Goal: Use online tool/utility: Utilize a website feature to perform a specific function

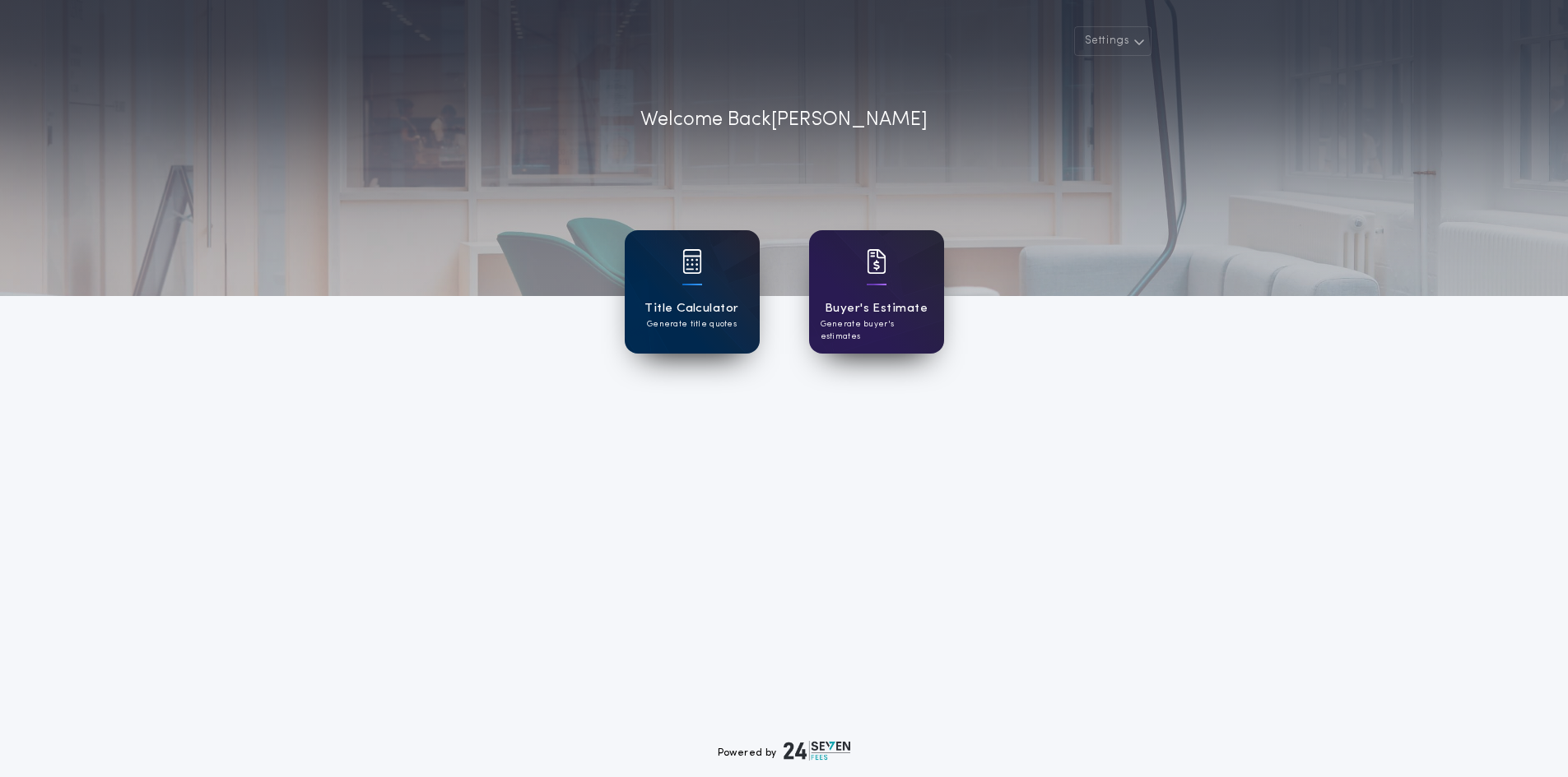
click at [733, 316] on h1 "Title Calculator" at bounding box center [691, 309] width 94 height 19
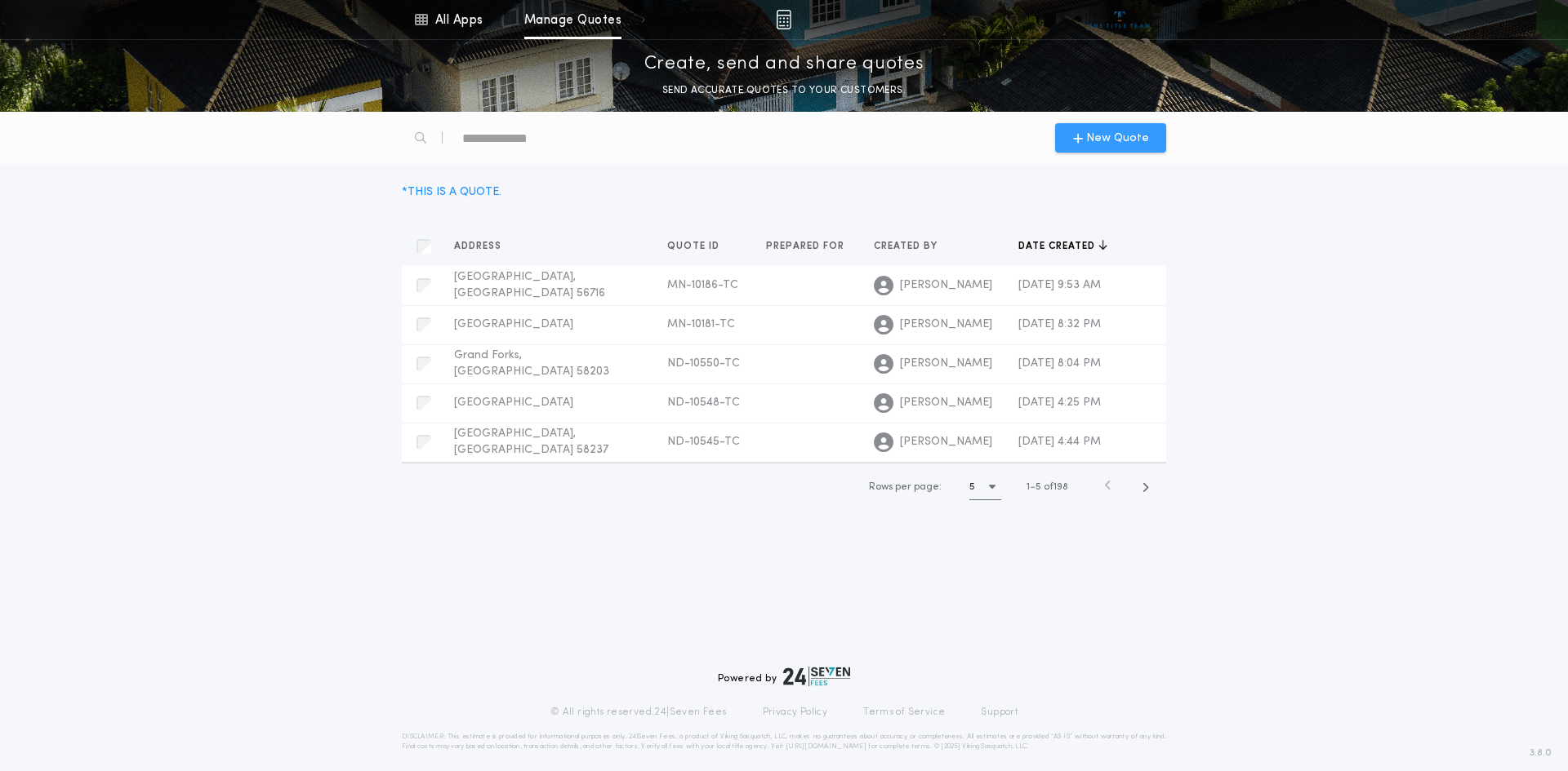
click at [1135, 134] on span "New Quote" at bounding box center [1117, 138] width 63 height 17
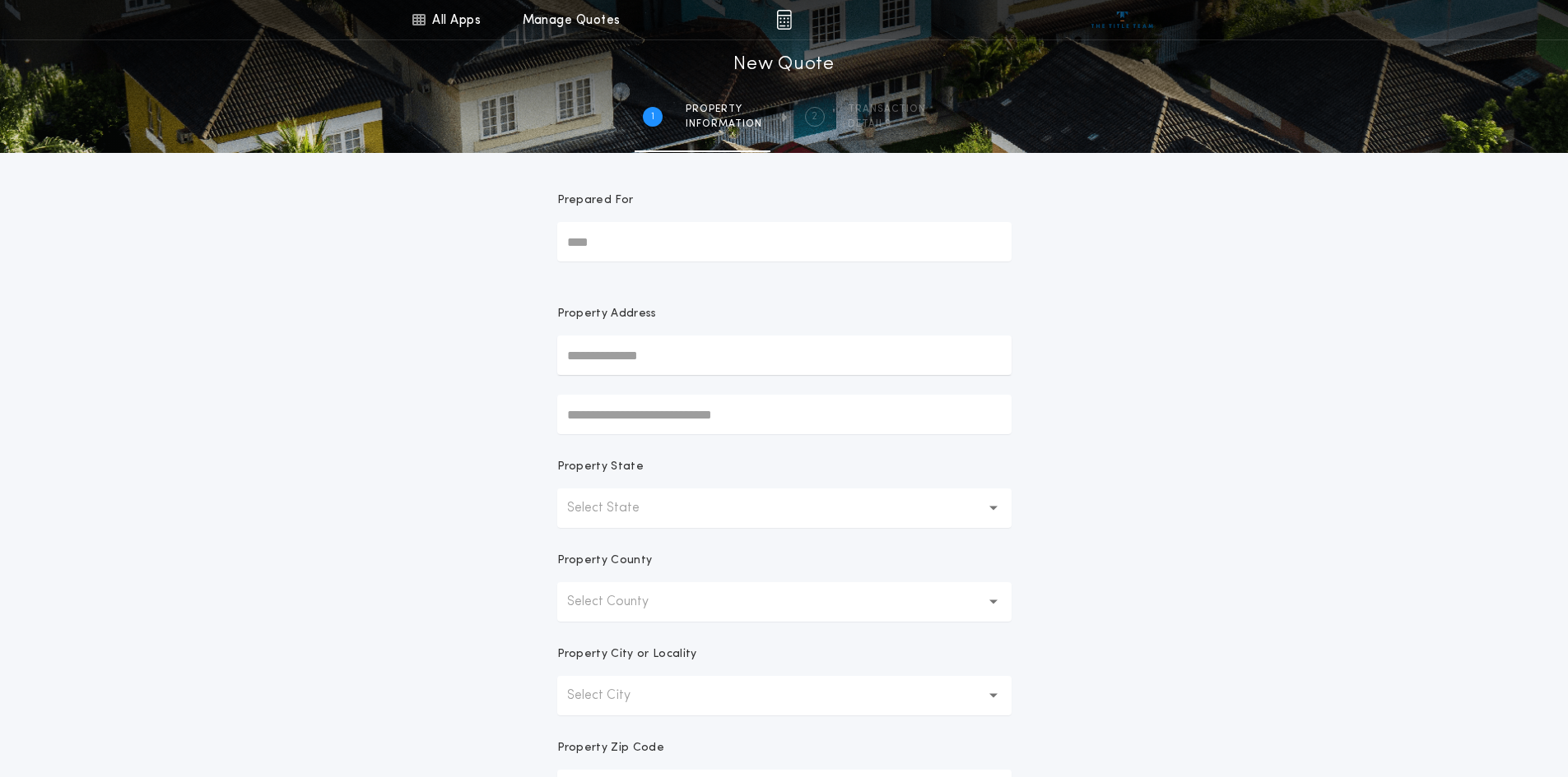
click at [626, 515] on p "Select State" at bounding box center [616, 508] width 99 height 20
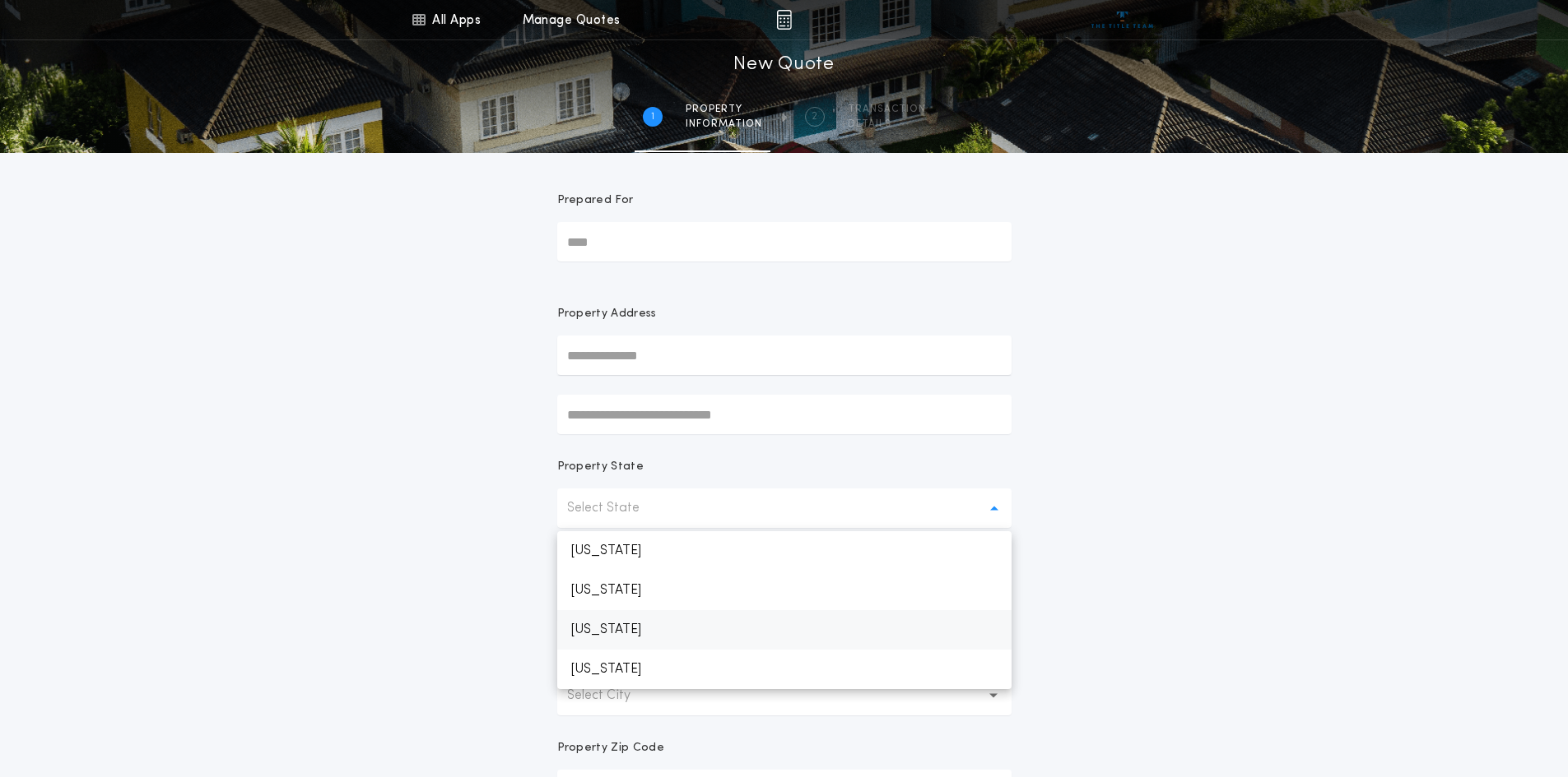
click at [648, 633] on p "[US_STATE]" at bounding box center [784, 630] width 454 height 40
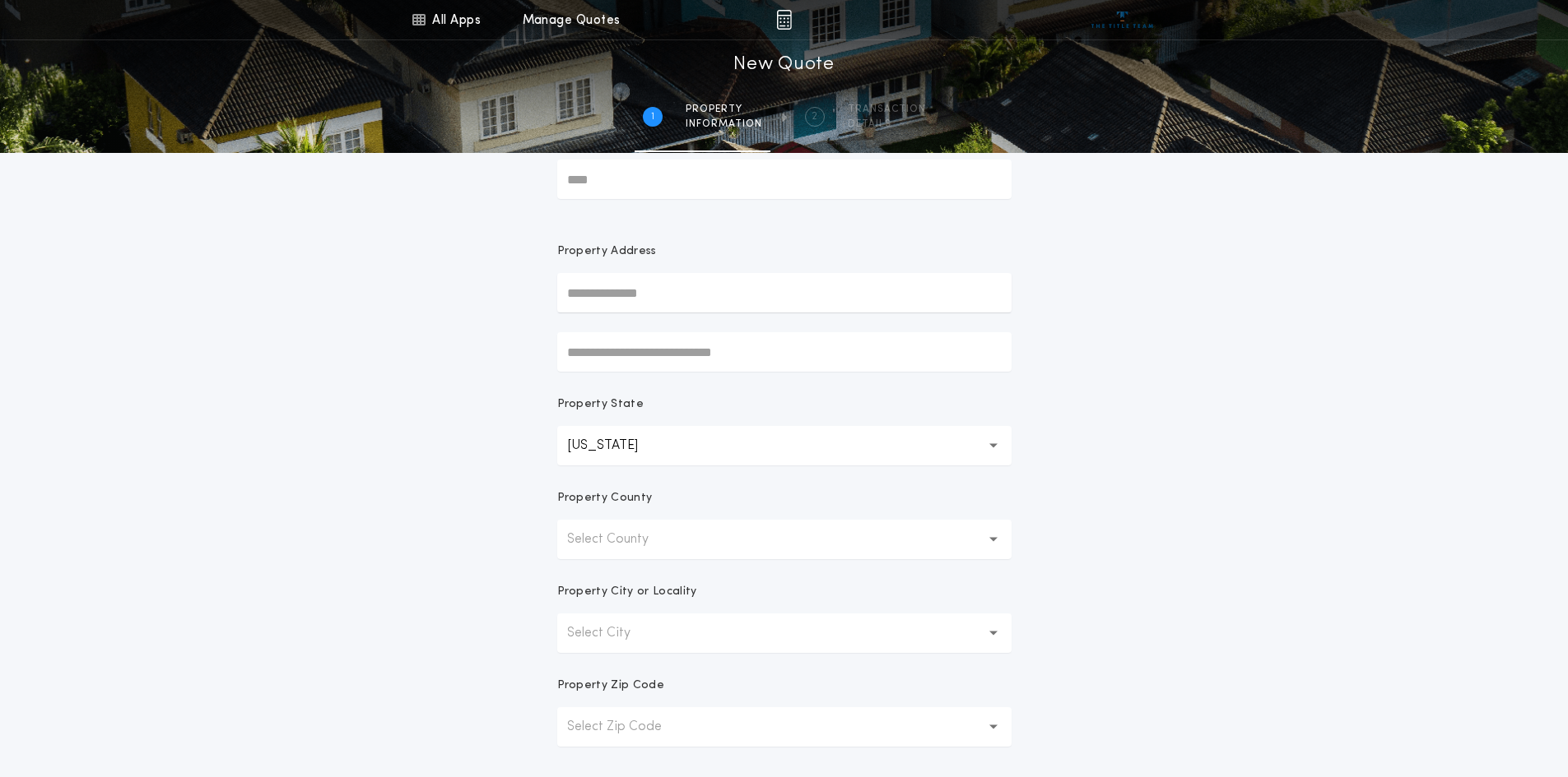
scroll to position [165, 0]
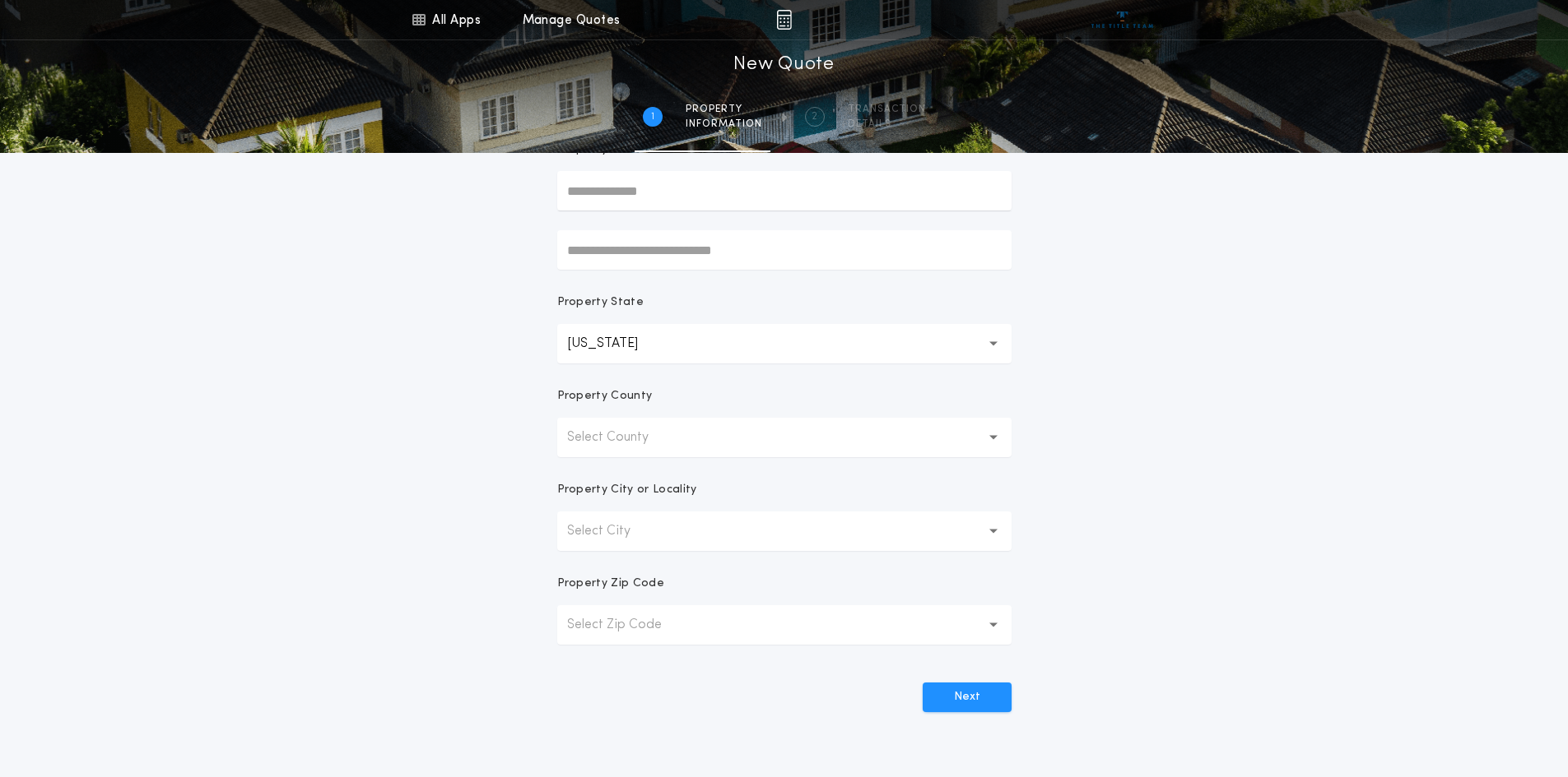
click at [738, 443] on button "Select County" at bounding box center [784, 438] width 454 height 40
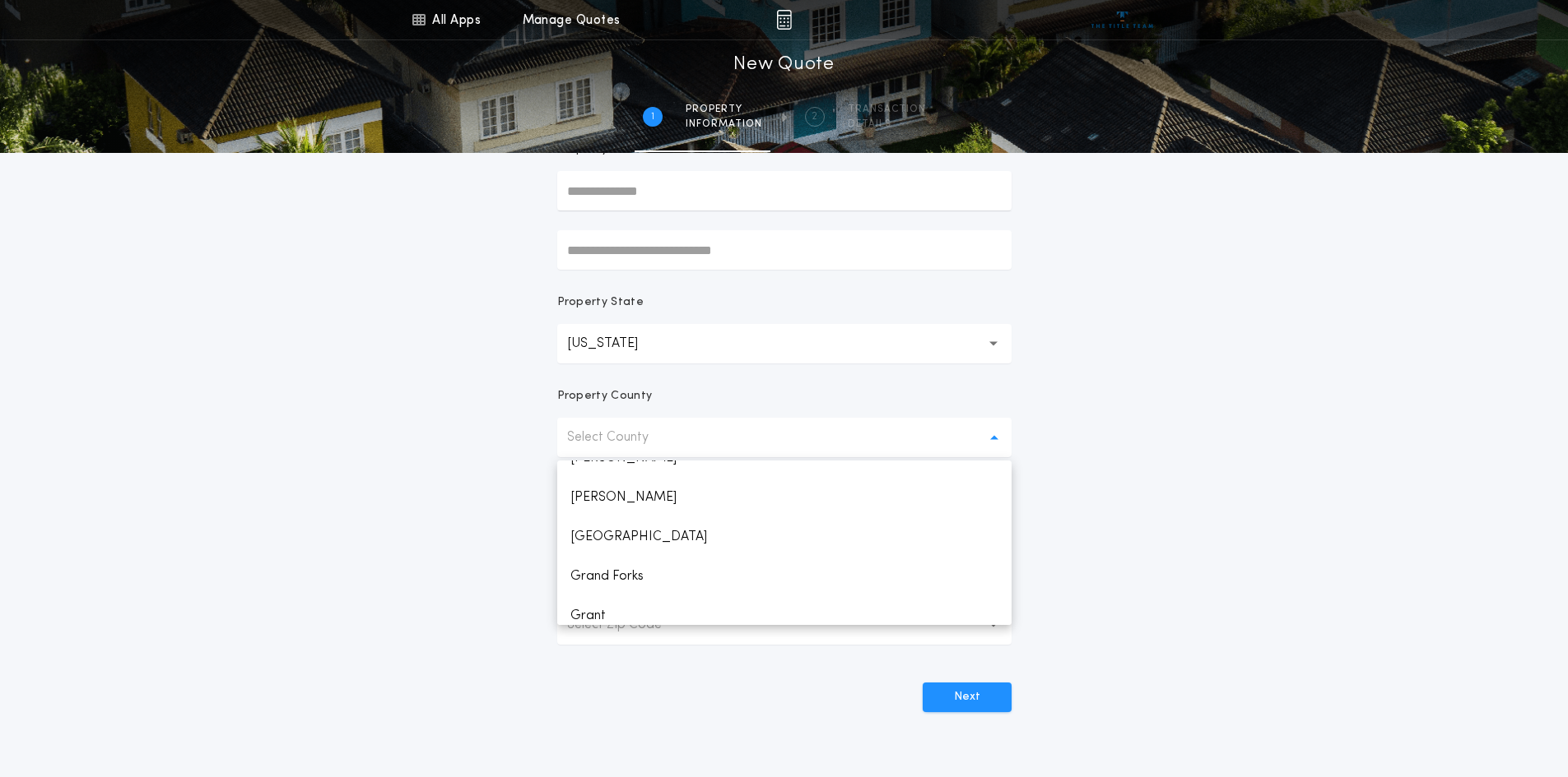
scroll to position [576, 0]
click at [720, 572] on p "Grand Forks" at bounding box center [784, 576] width 454 height 40
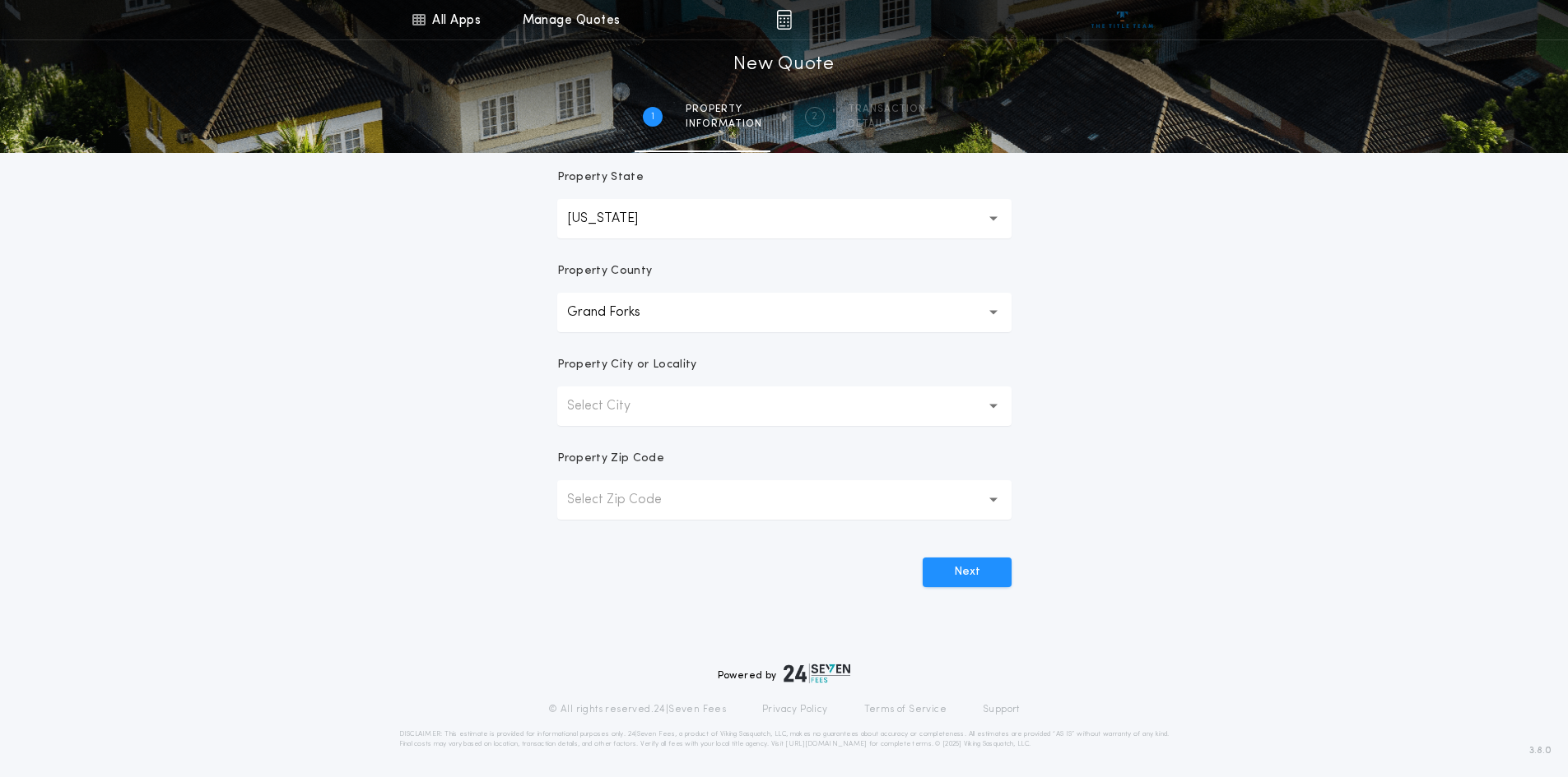
scroll to position [295, 0]
click at [791, 409] on button "Select City" at bounding box center [784, 402] width 454 height 40
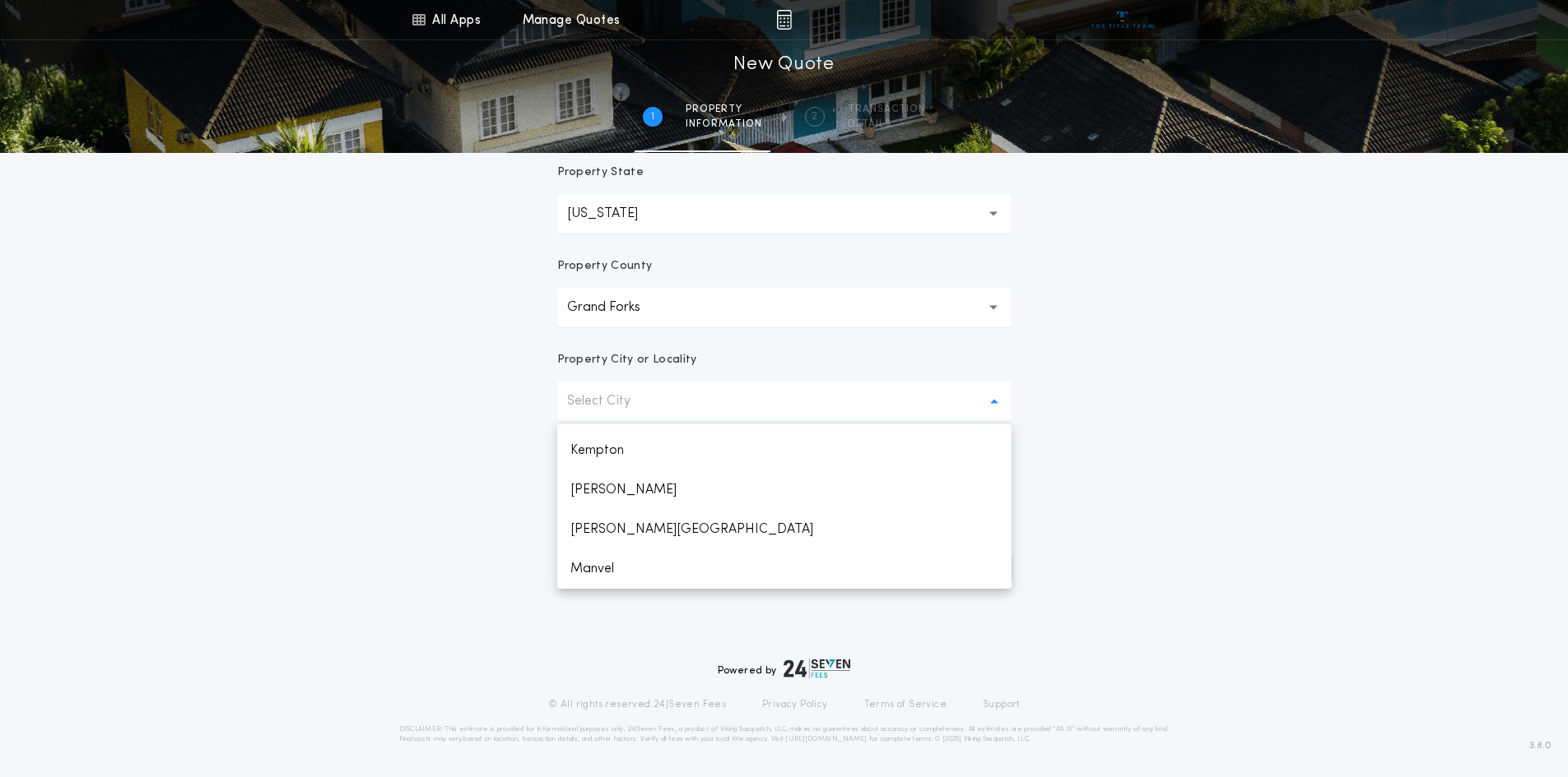
scroll to position [494, 0]
click at [647, 466] on p "[PERSON_NAME]" at bounding box center [784, 464] width 454 height 40
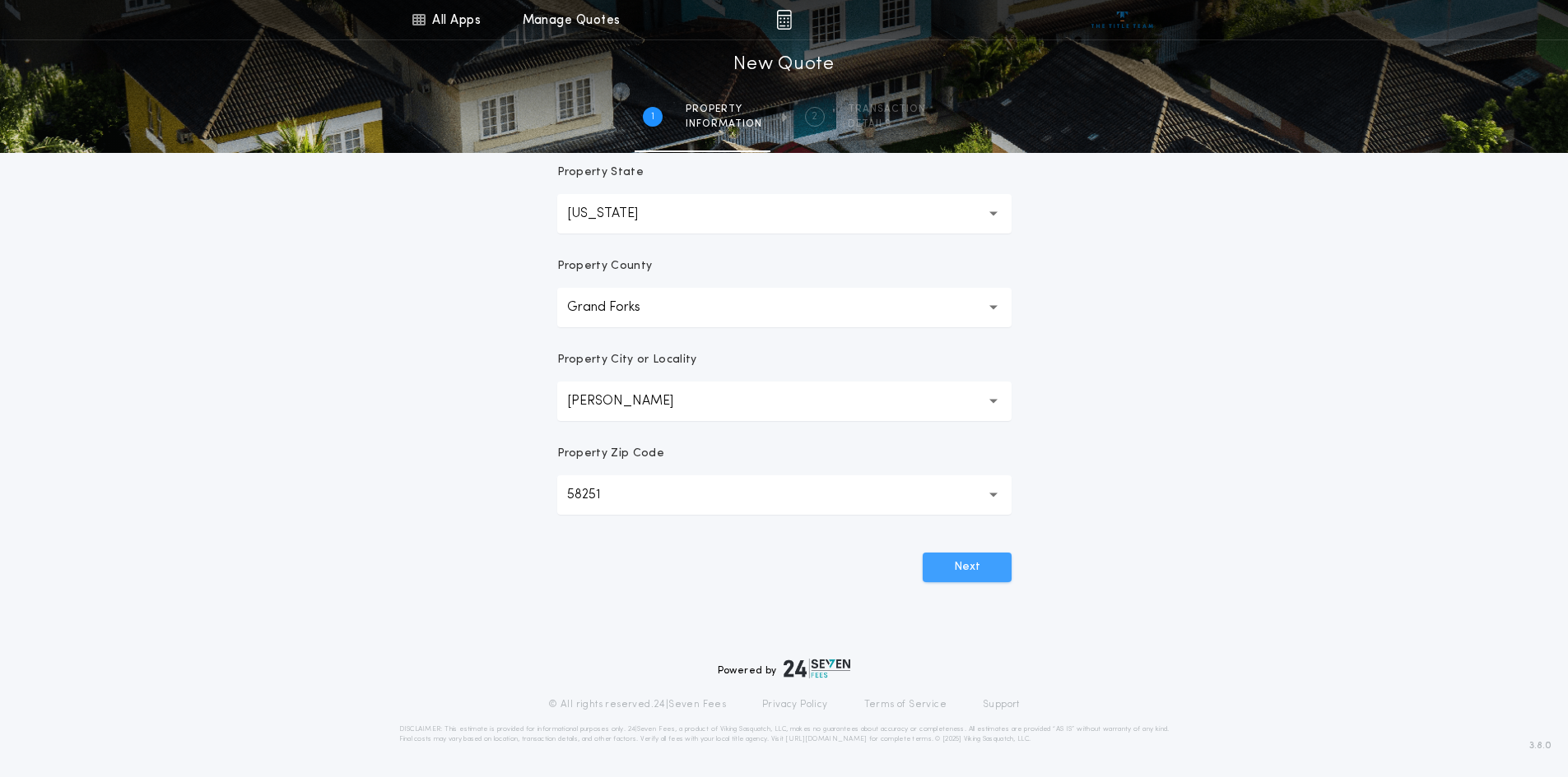
click at [992, 569] on button "Next" at bounding box center [967, 567] width 89 height 29
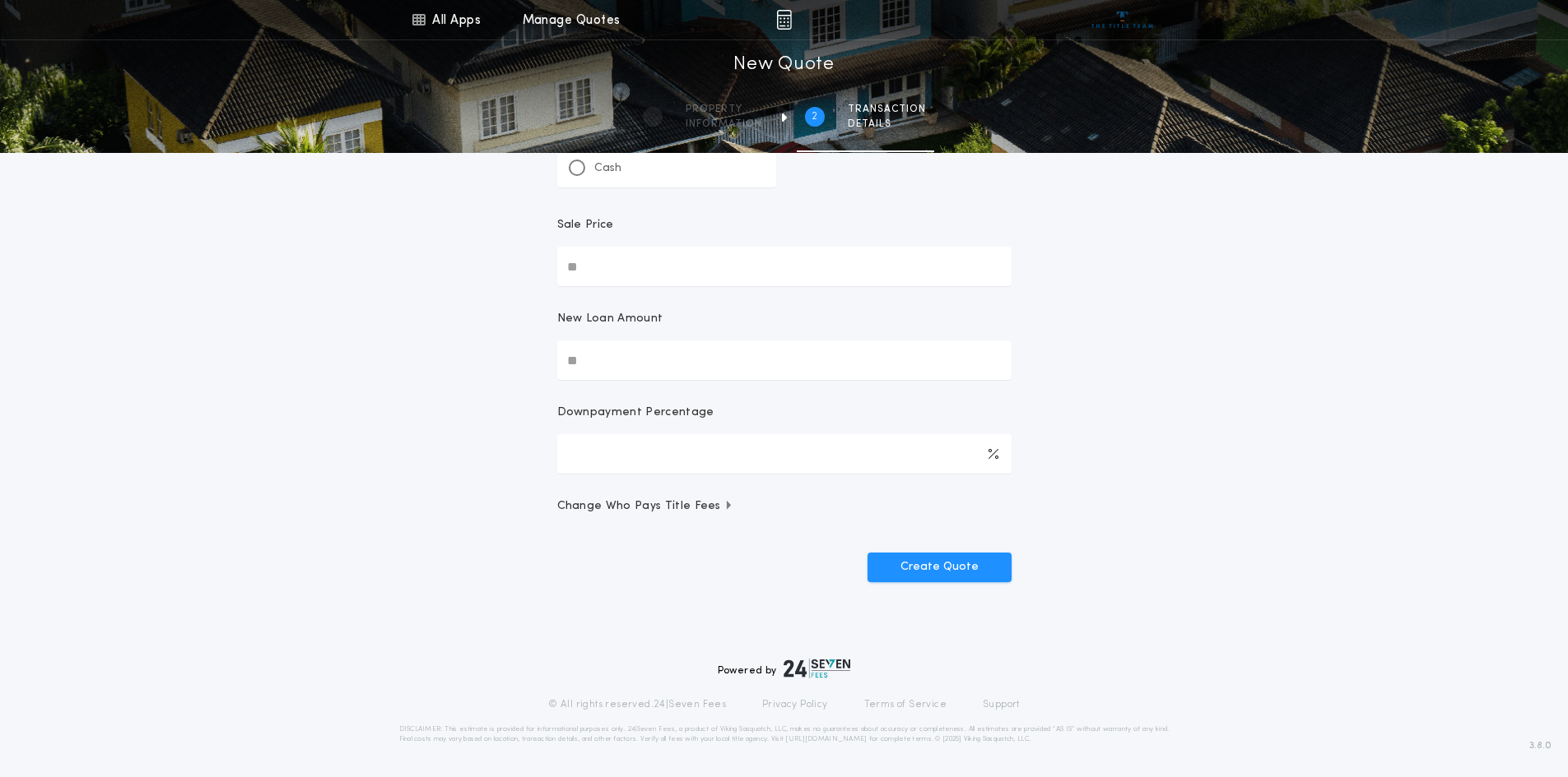
scroll to position [0, 0]
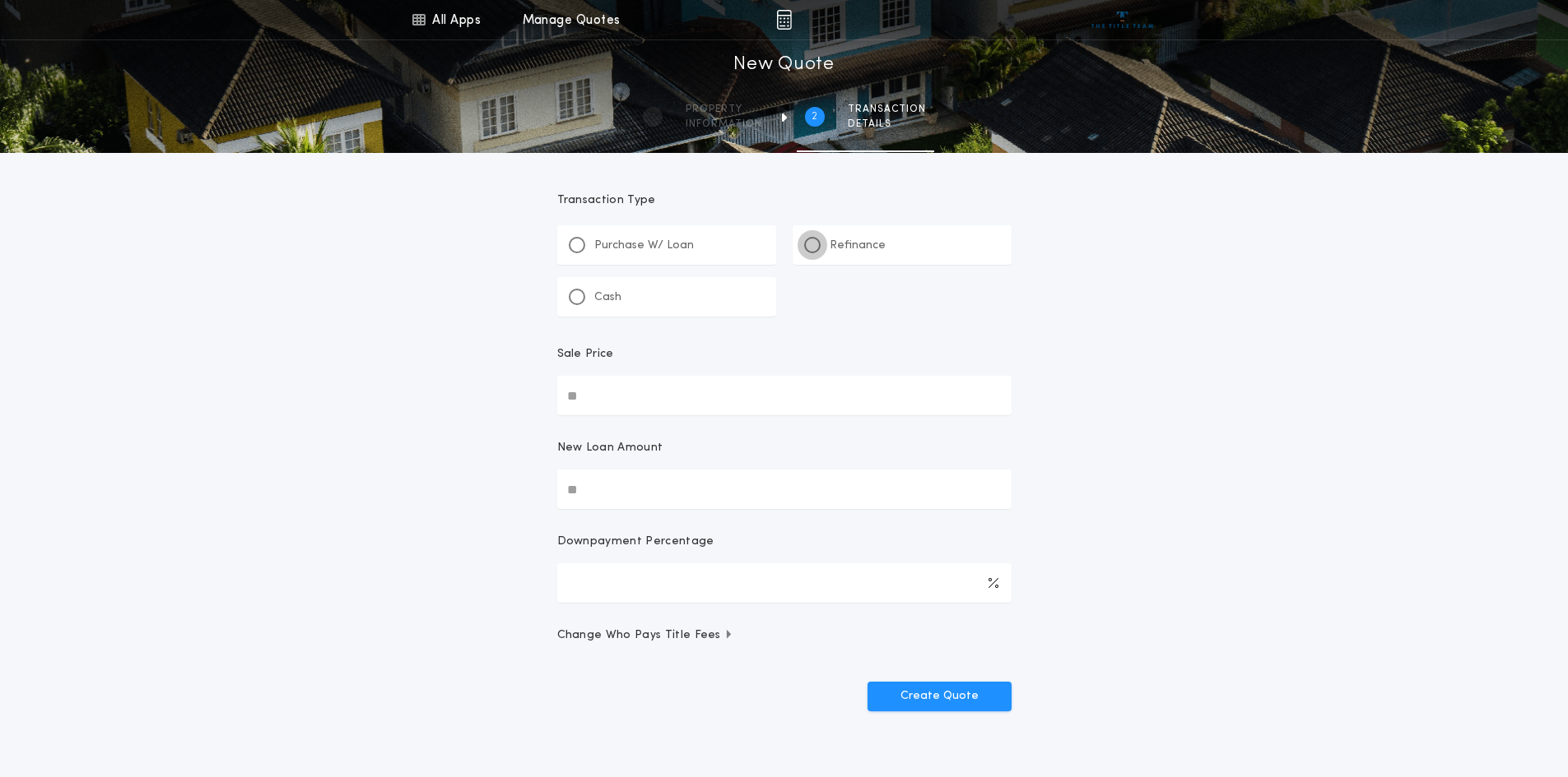
click at [816, 241] on div at bounding box center [811, 244] width 16 height 16
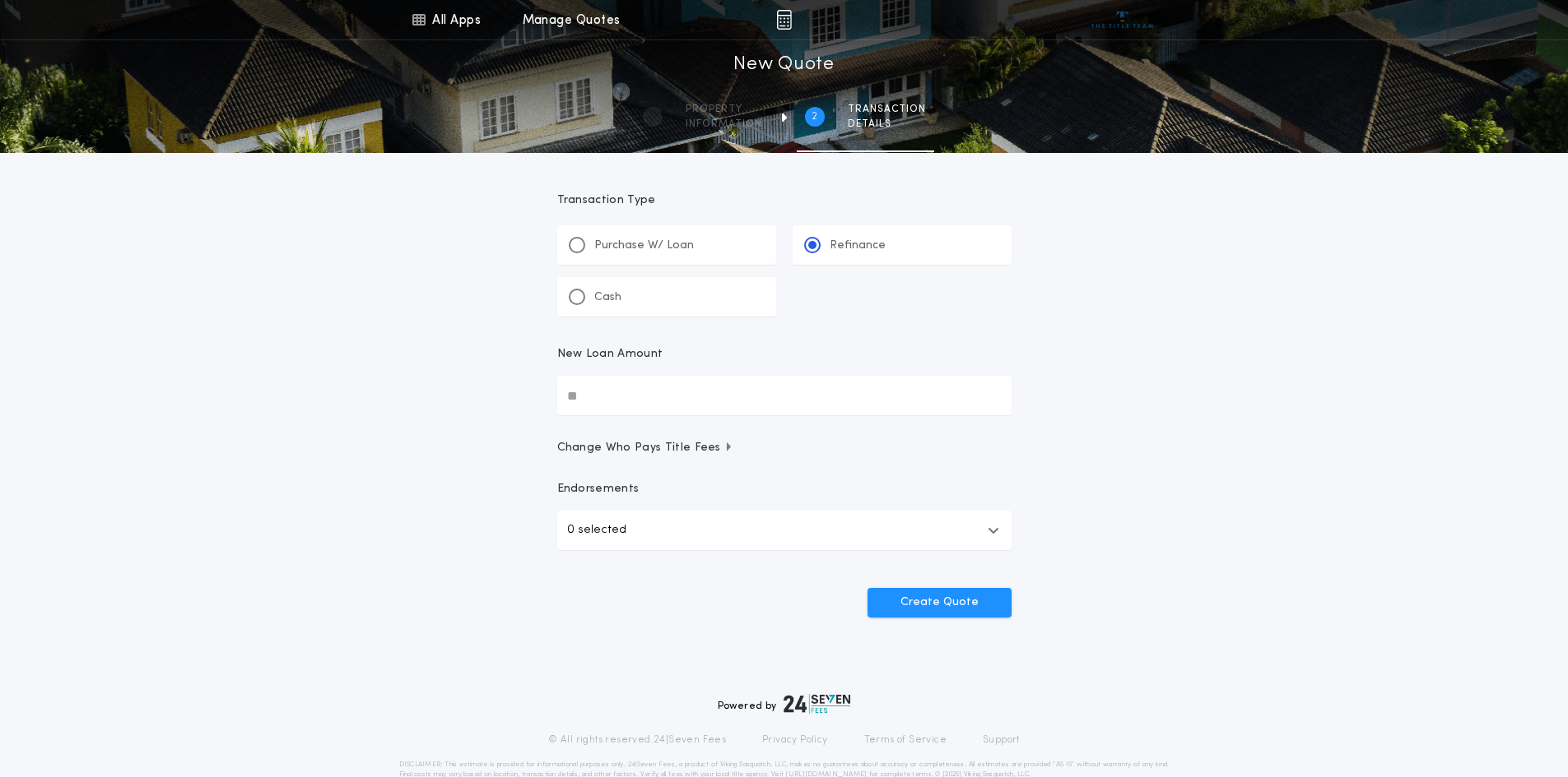
click at [624, 402] on input "New Loan Amount" at bounding box center [784, 396] width 454 height 40
type input "********"
click at [917, 608] on button "Create Quote" at bounding box center [939, 603] width 144 height 29
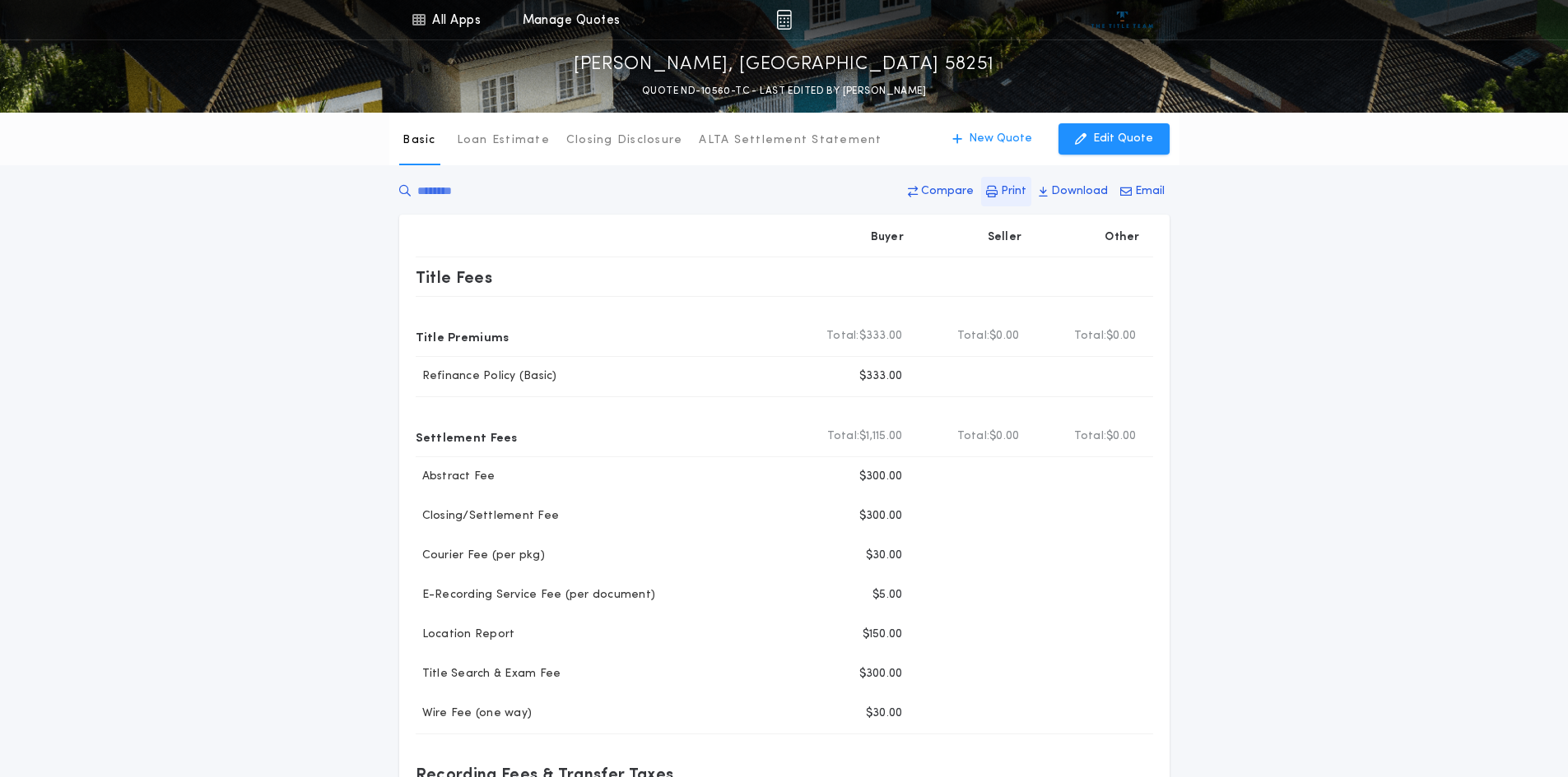
click at [1020, 193] on p "Print" at bounding box center [1013, 191] width 26 height 16
